Goal: Transaction & Acquisition: Purchase product/service

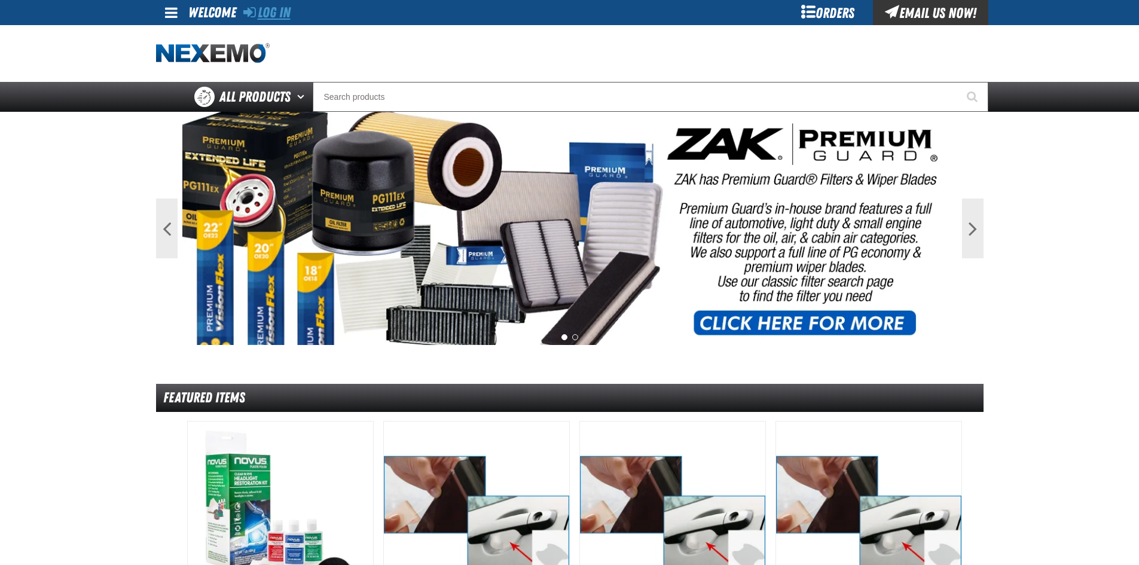
click at [255, 12] on icon at bounding box center [249, 12] width 13 height 14
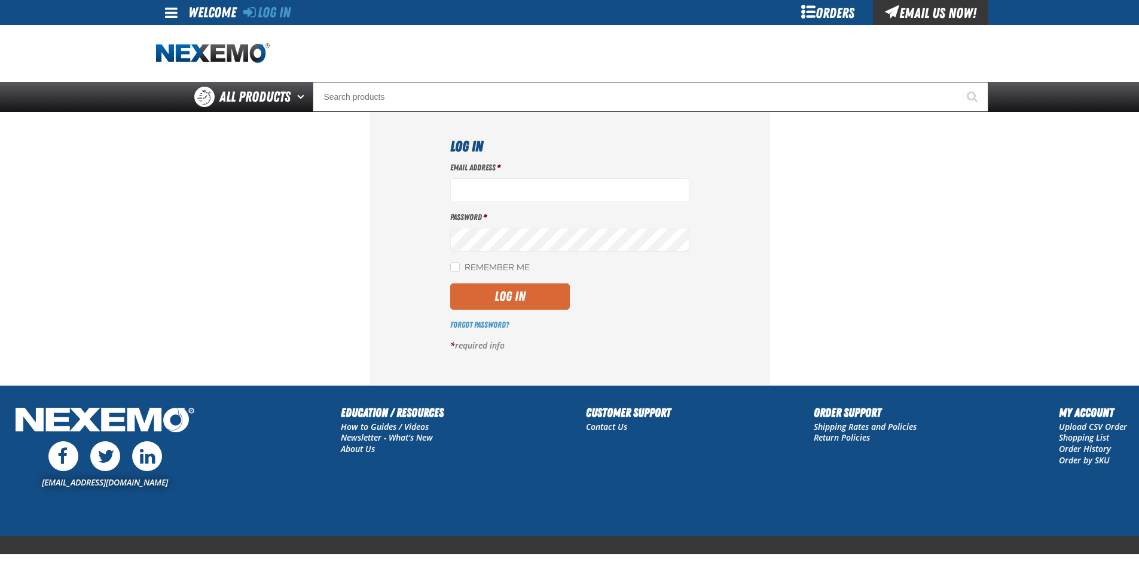
type input "[EMAIL_ADDRESS][DOMAIN_NAME]"
click at [518, 300] on button "Log In" at bounding box center [510, 297] width 120 height 26
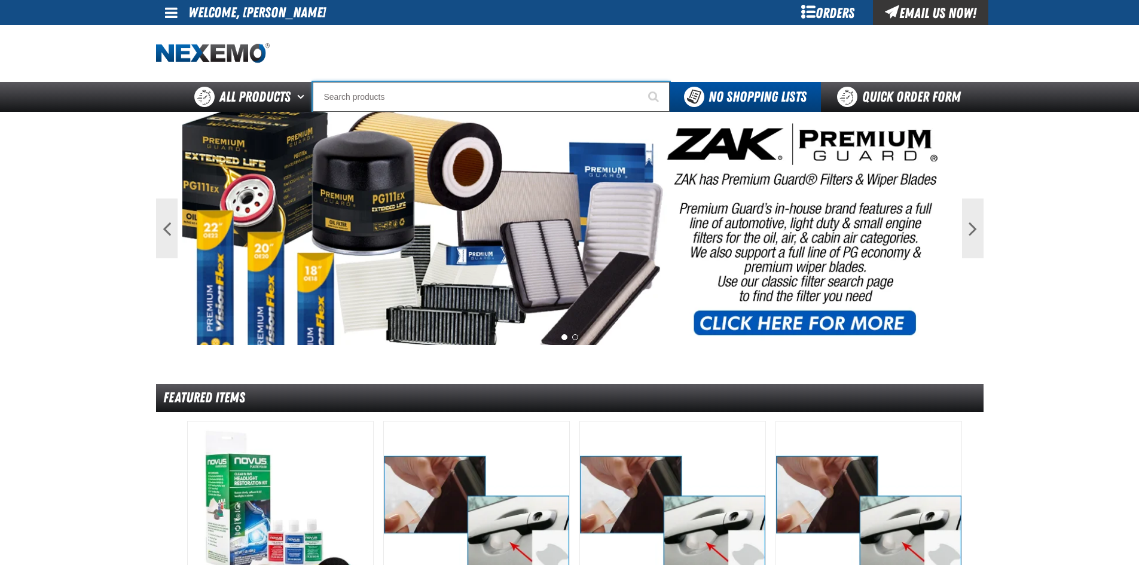
click at [394, 100] on input "Search" at bounding box center [491, 97] width 357 height 30
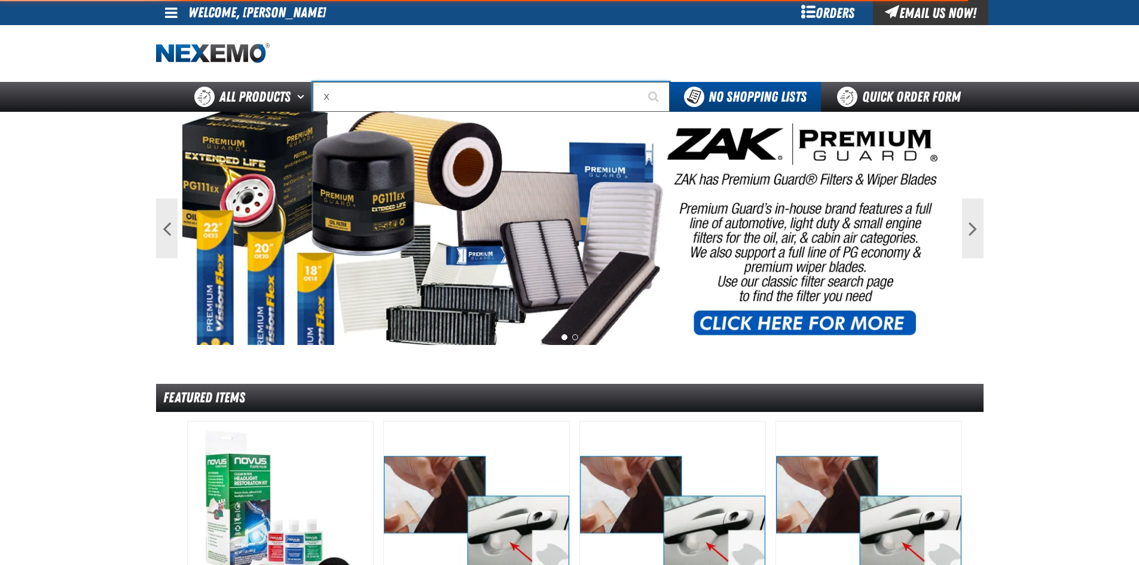
type input "XP"
type input "XPEL Wire Brush"
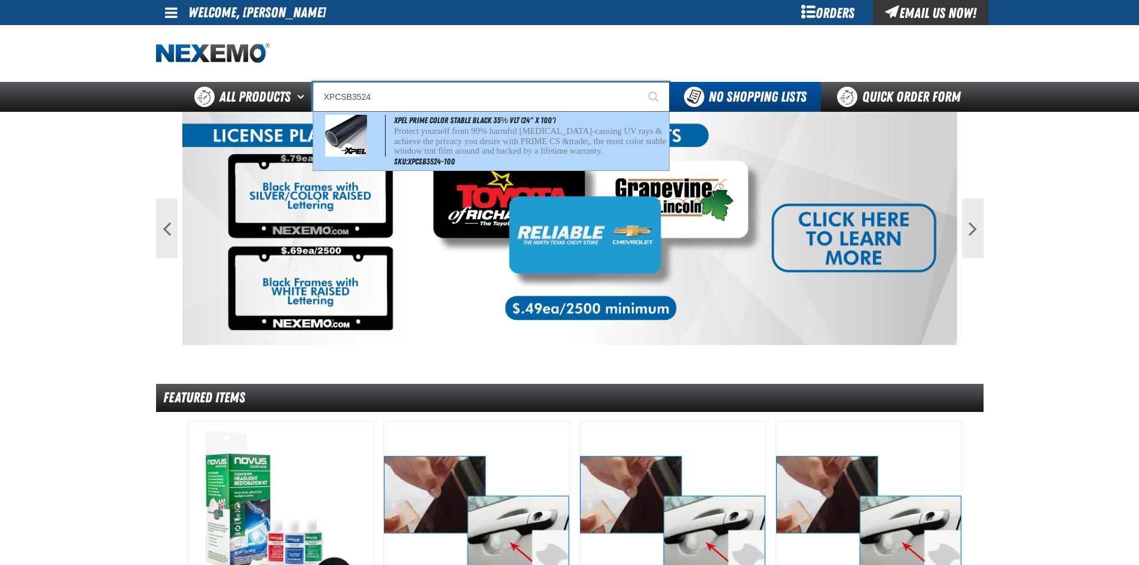
click at [469, 141] on p "Protect yourself from 99% harmful [MEDICAL_DATA]-causing UV rays & achieve the …" at bounding box center [530, 141] width 273 height 30
type input "XPEL PRIME Color Stable Black 35% VLT (24" x 100')"
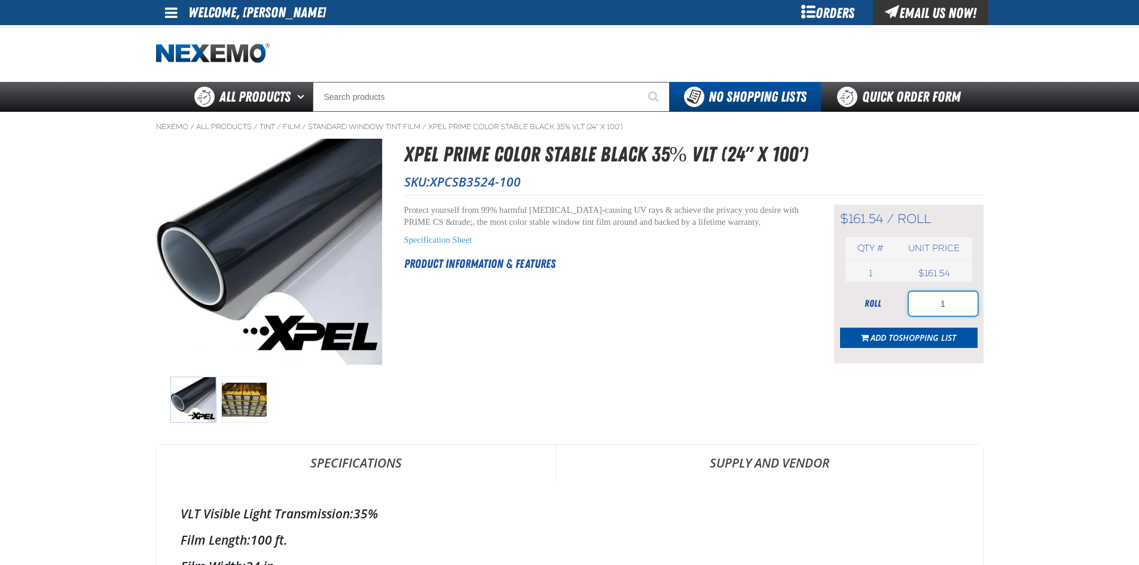
drag, startPoint x: 922, startPoint y: 304, endPoint x: 998, endPoint y: 296, distance: 76.4
click at [998, 297] on main "Nexemo / All Products / Tint / Film" at bounding box center [569, 548] width 1139 height 872
type input "10"
click at [933, 336] on span "Shopping List" at bounding box center [927, 337] width 57 height 11
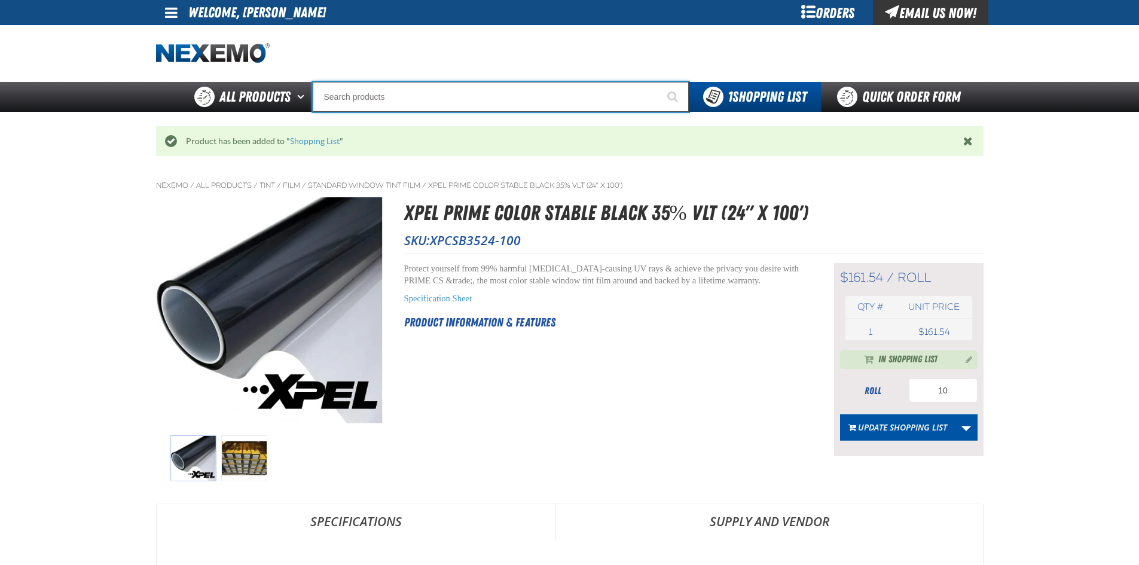
click at [401, 103] on input "Search" at bounding box center [501, 97] width 376 height 30
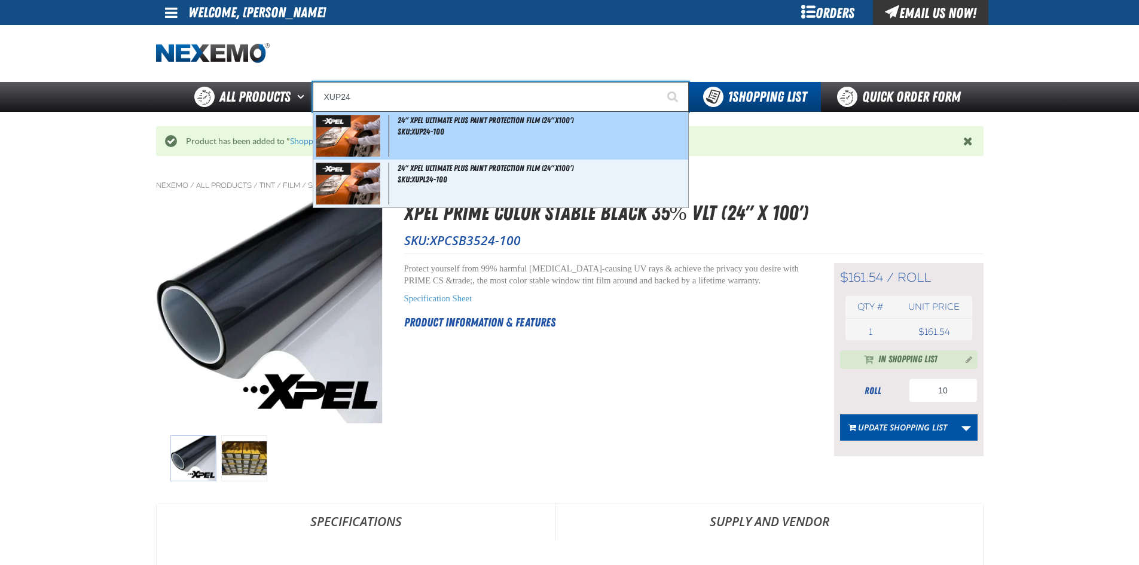
click at [455, 125] on div "24" XPEL ULTIMATE PLUS Paint Protection Film (24"x100') SKU:XUP24-100" at bounding box center [500, 136] width 375 height 48
type input "24" XPEL ULTIMATE PLUS Paint Protection Film (24"x100')"
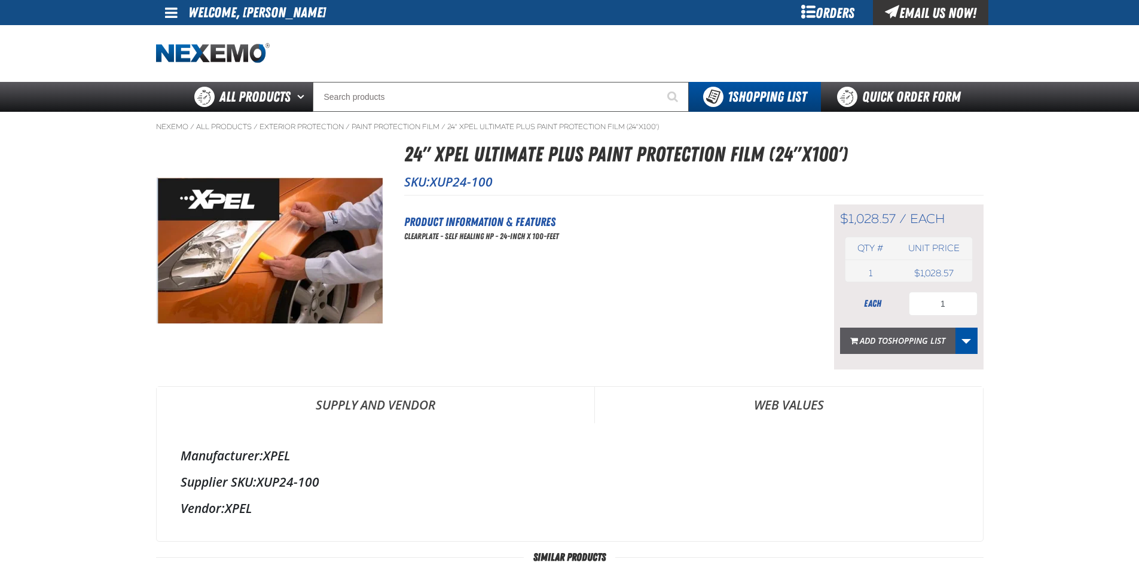
click at [905, 340] on span "Shopping List" at bounding box center [916, 340] width 57 height 11
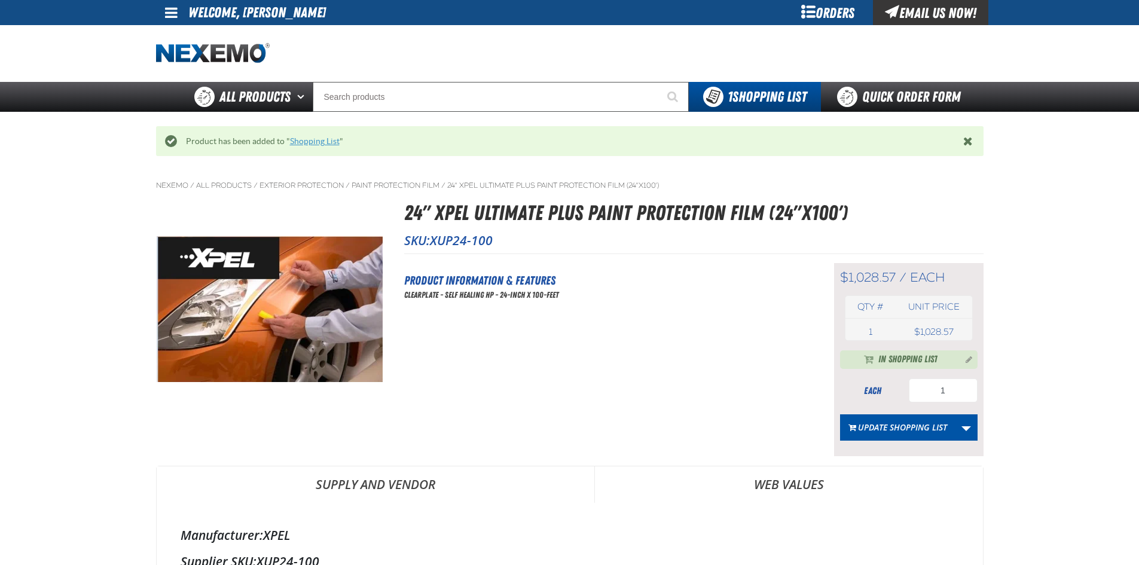
click at [308, 142] on link "Shopping List" at bounding box center [315, 141] width 50 height 10
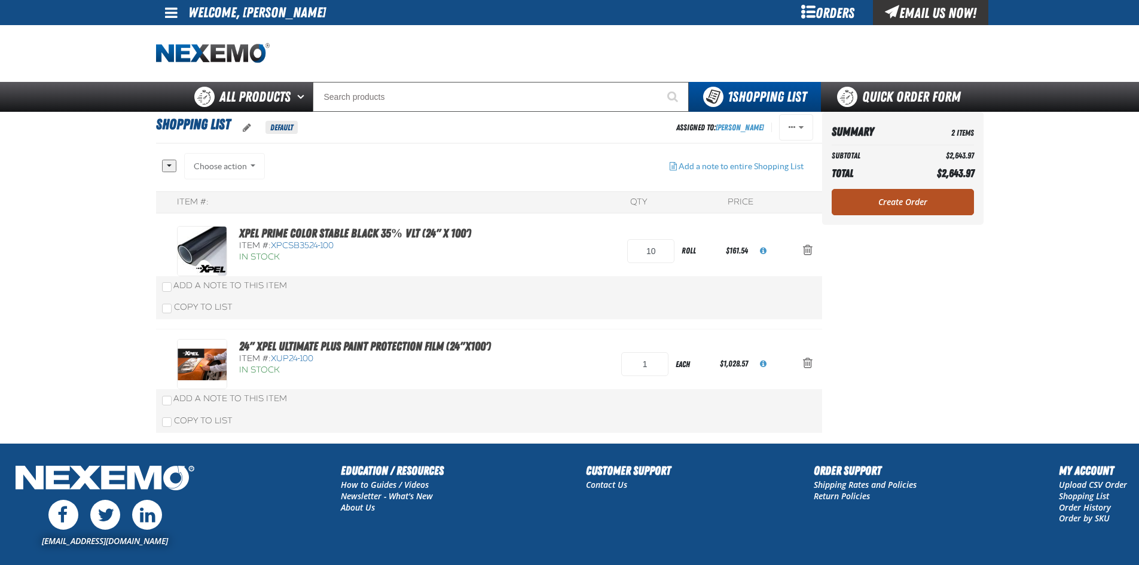
click at [925, 206] on link "Create Order" at bounding box center [903, 202] width 142 height 26
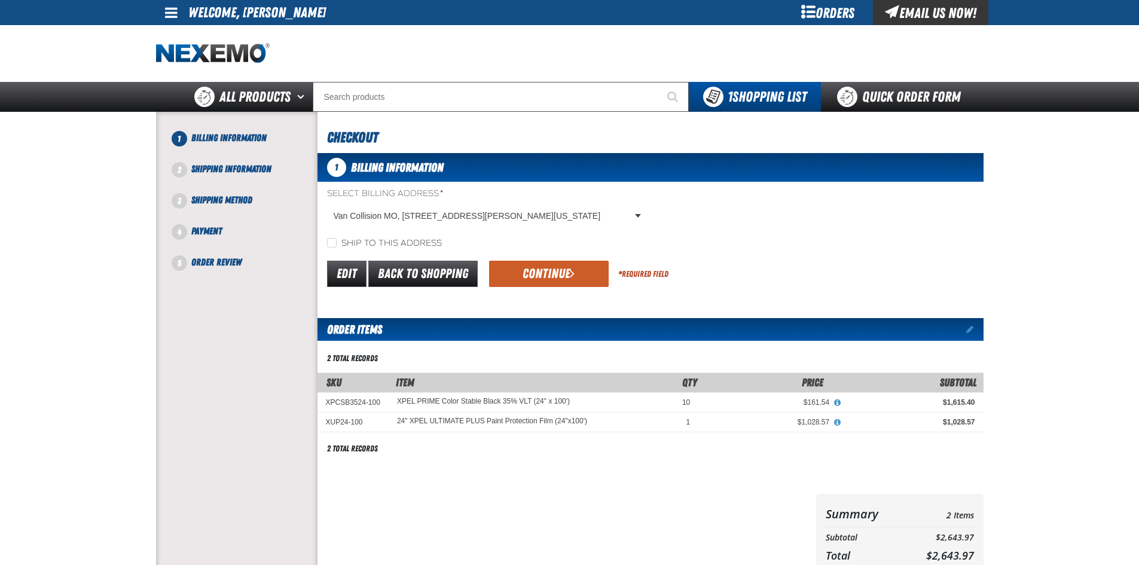
click at [340, 239] on label "Ship to this address" at bounding box center [384, 243] width 115 height 11
click at [337, 239] on input "Ship to this address" at bounding box center [332, 243] width 10 height 10
checkbox input "true"
click at [589, 262] on button "Continue" at bounding box center [549, 274] width 120 height 26
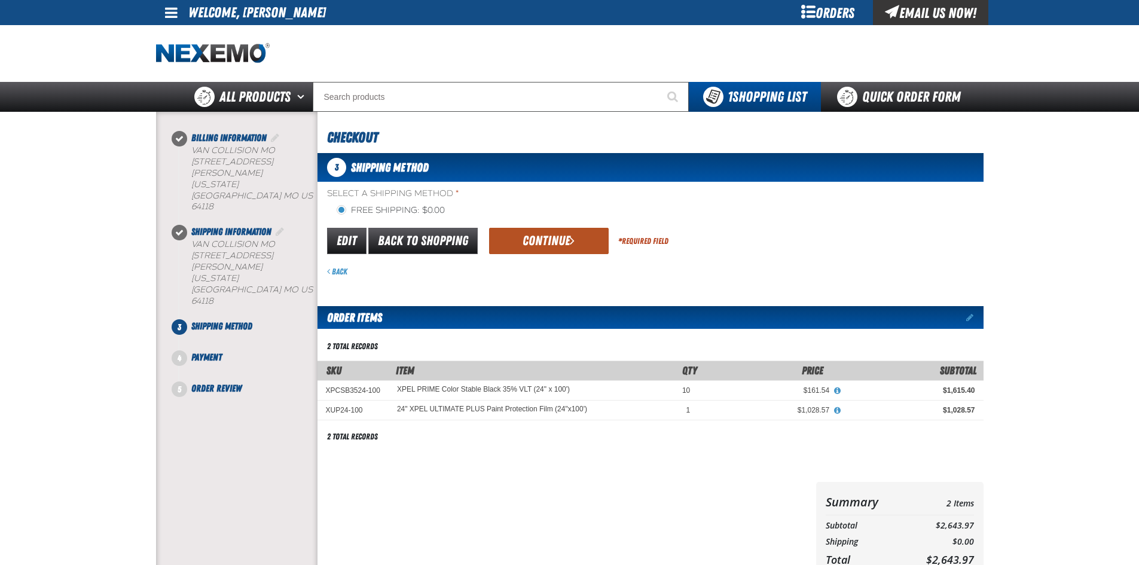
click at [556, 239] on button "Continue" at bounding box center [549, 241] width 120 height 26
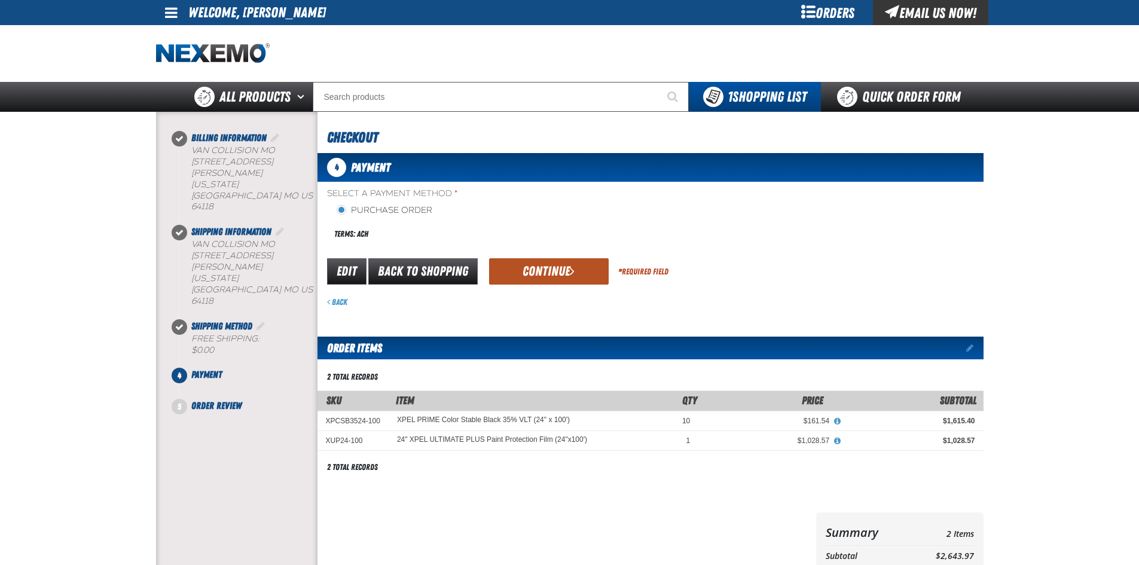
click at [575, 263] on button "Continue" at bounding box center [549, 271] width 120 height 26
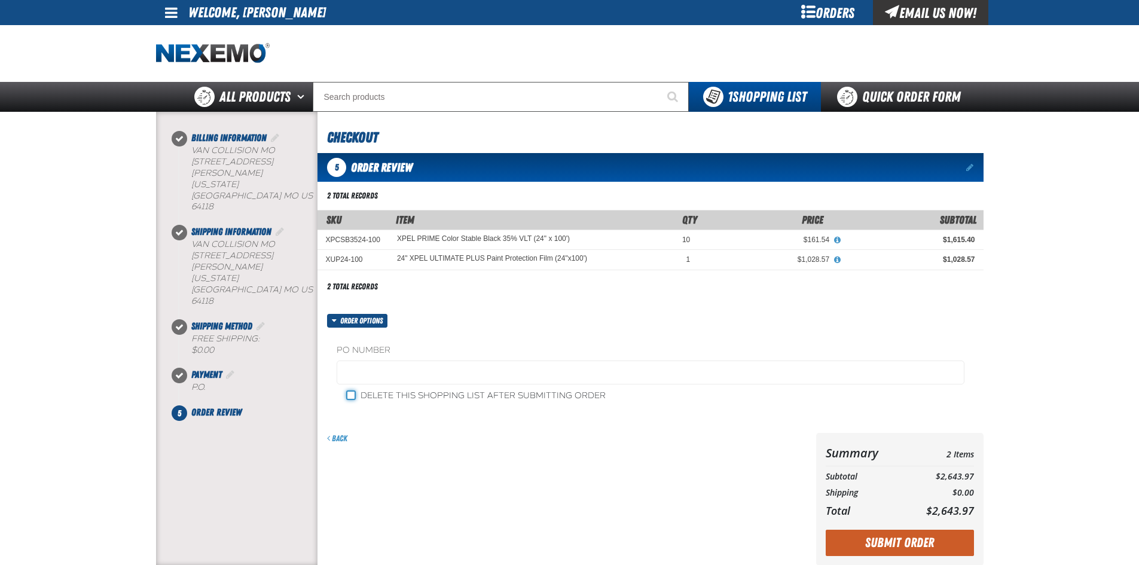
click at [353, 392] on input "Delete this shopping list after submitting order" at bounding box center [351, 396] width 10 height 10
checkbox input "true"
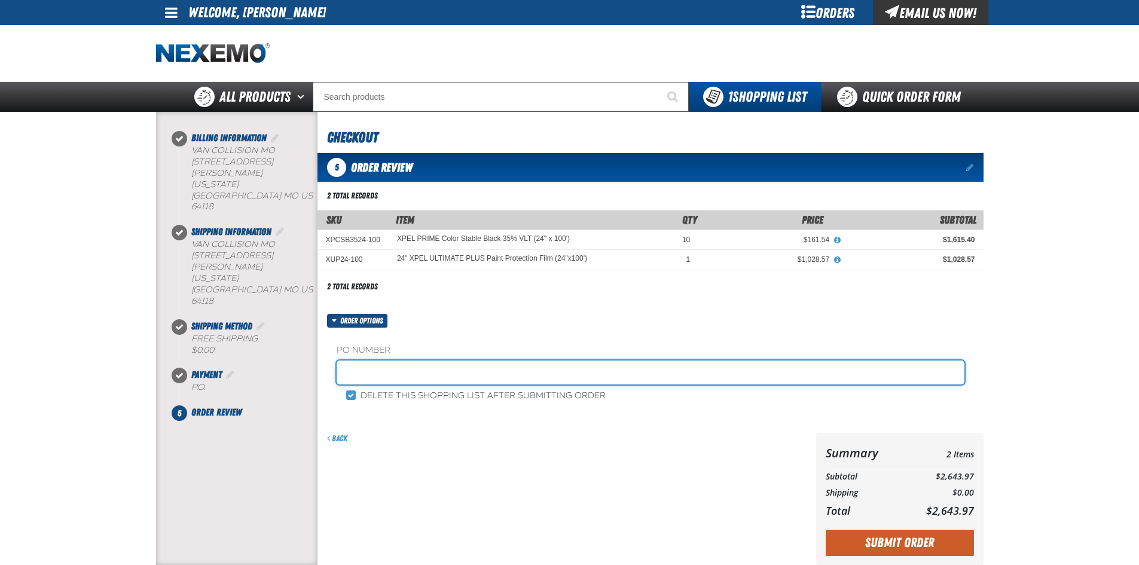
drag, startPoint x: 366, startPoint y: 371, endPoint x: 374, endPoint y: 369, distance: 8.1
click at [366, 371] on input "text" at bounding box center [651, 373] width 628 height 24
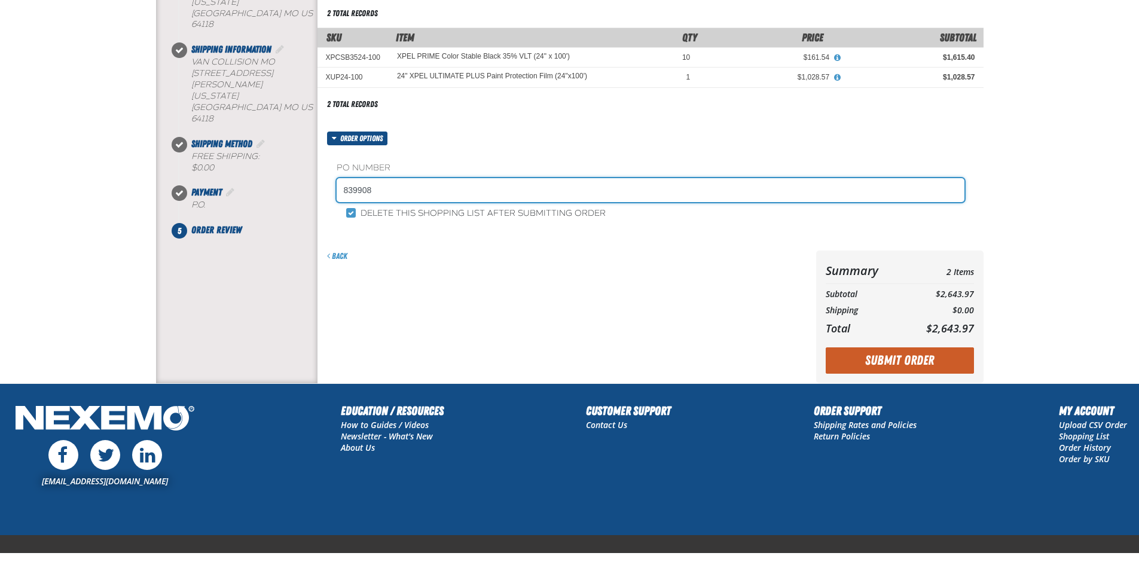
scroll to position [200, 0]
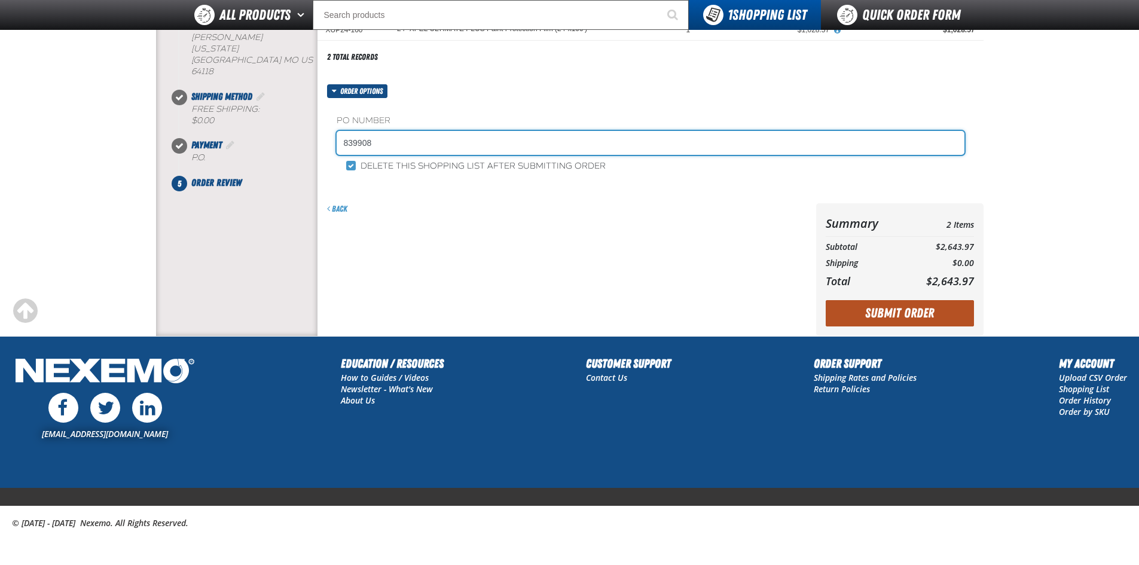
type input "839908"
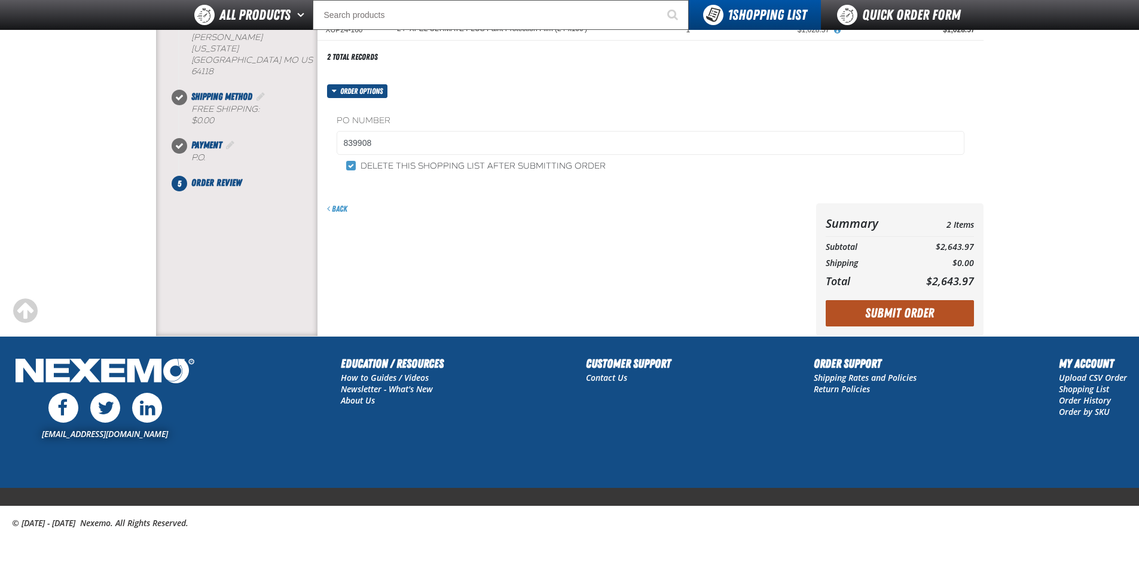
click at [919, 306] on button "Submit Order" at bounding box center [900, 313] width 148 height 26
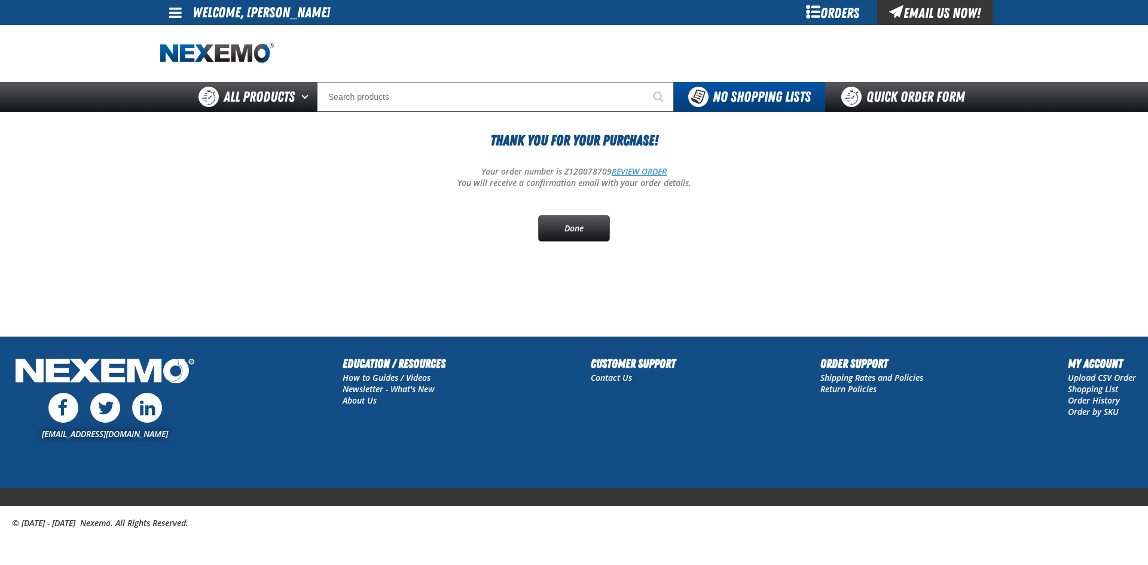
click at [648, 170] on link "REVIEW ORDER" at bounding box center [639, 171] width 55 height 11
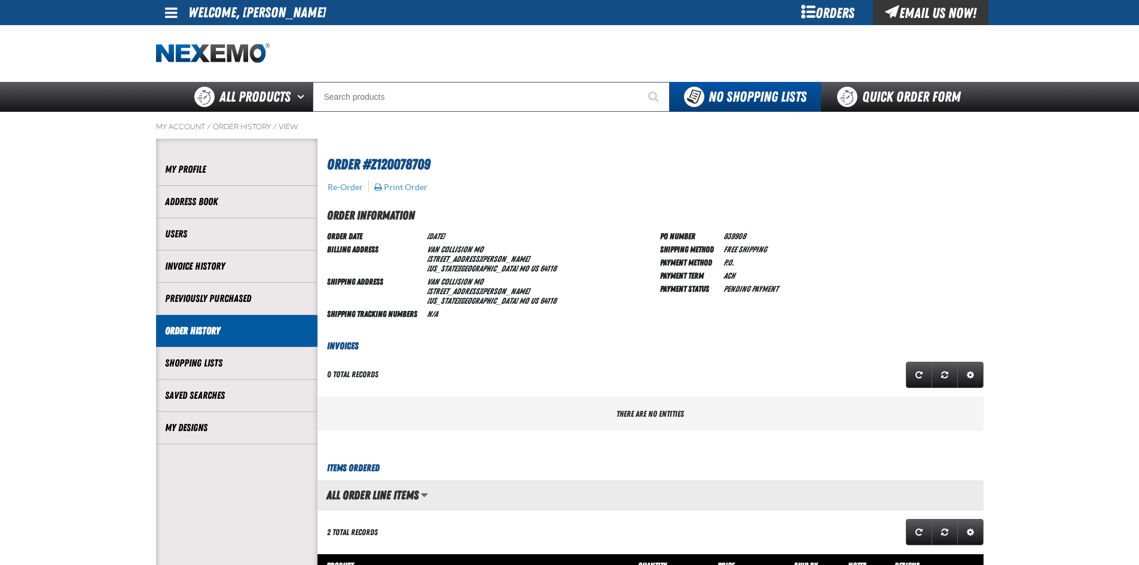
scroll to position [1, 1]
